Goal: Register for event/course

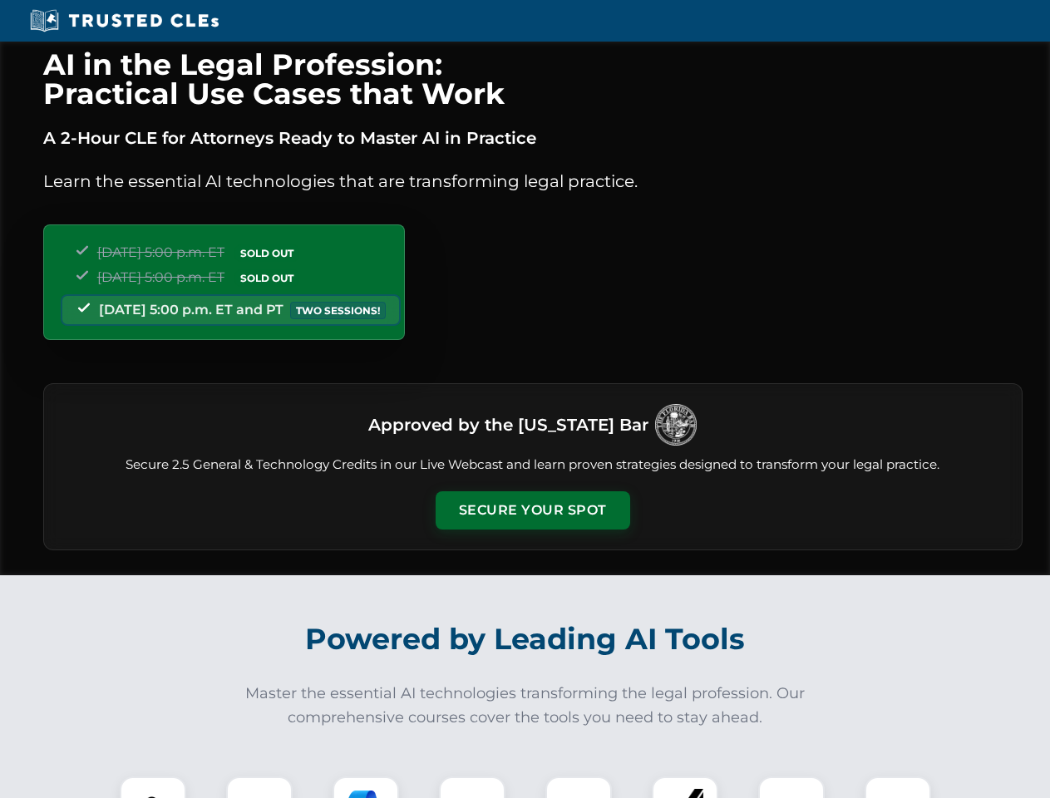
click at [532, 510] on button "Secure Your Spot" at bounding box center [533, 510] width 195 height 38
click at [153, 787] on img at bounding box center [153, 810] width 48 height 48
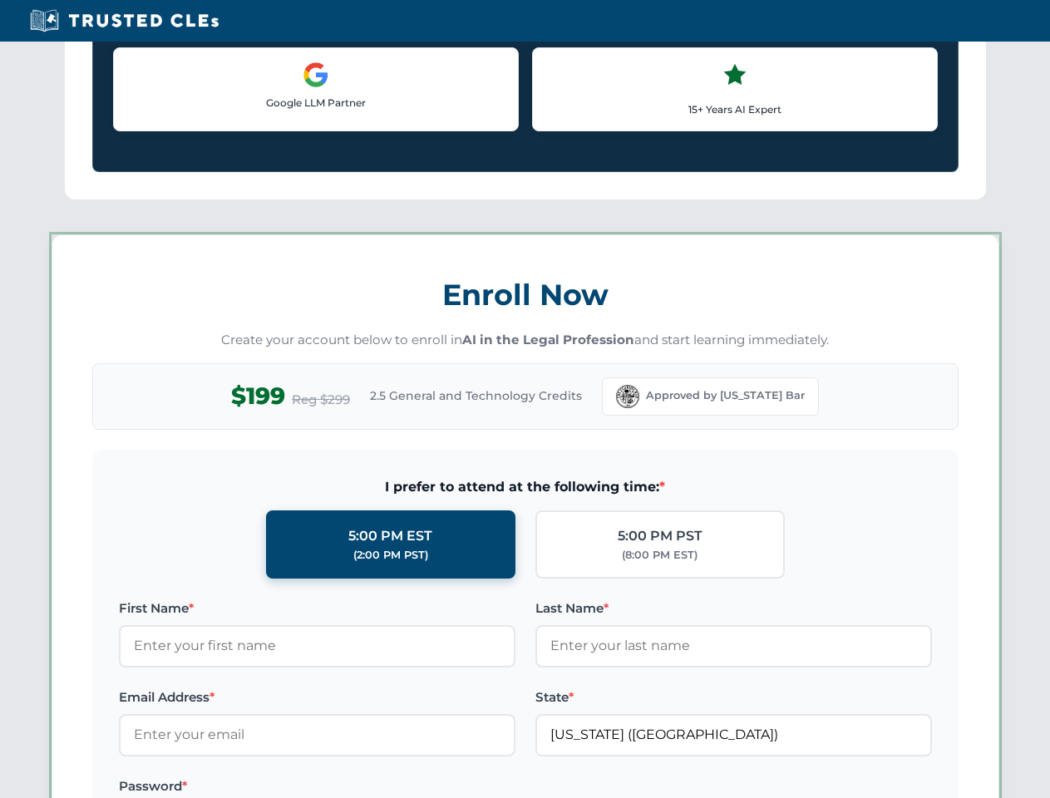
click at [366, 787] on label "Password *" at bounding box center [317, 787] width 397 height 20
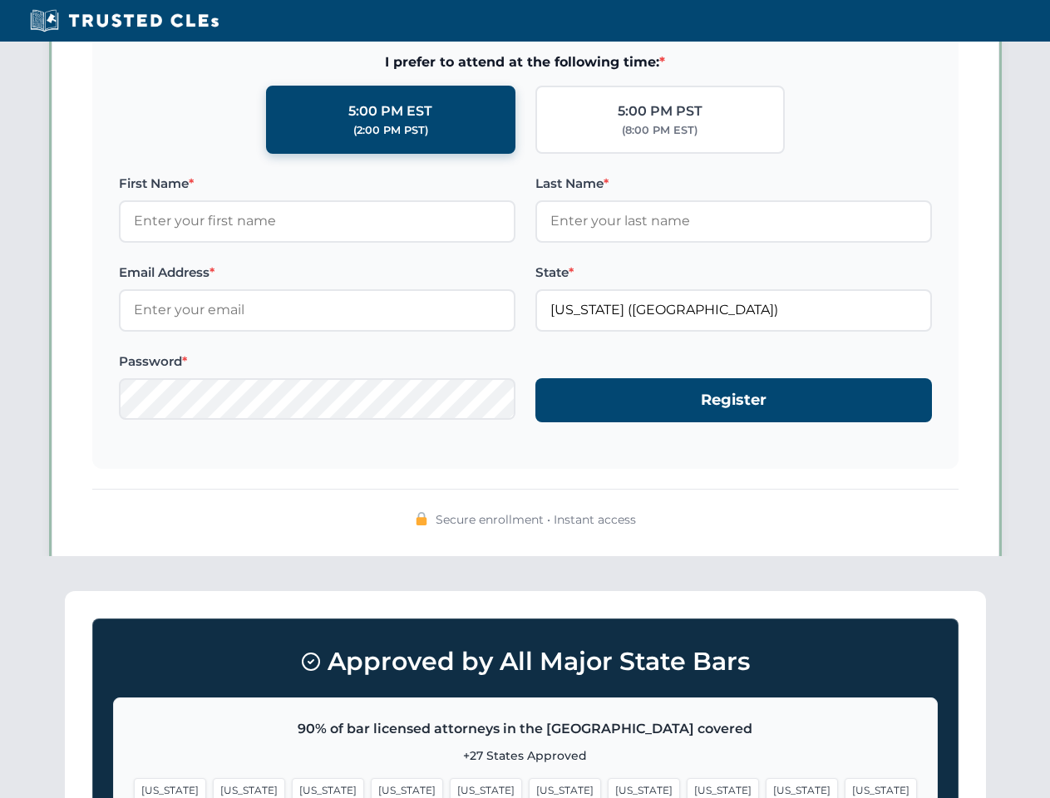
click at [766, 787] on span "[US_STATE]" at bounding box center [802, 790] width 72 height 24
